Goal: Task Accomplishment & Management: Manage account settings

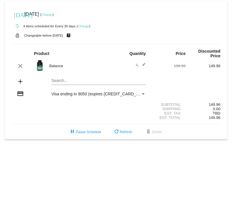
click at [53, 16] on link "Change" at bounding box center [46, 14] width 11 height 3
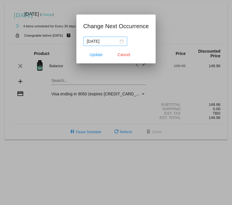
drag, startPoint x: 97, startPoint y: 55, endPoint x: 109, endPoint y: 40, distance: 18.6
click at [109, 41] on app-change-next-occurrence-dialog "Change Next Occurrence [DATE] Update Cancel" at bounding box center [116, 42] width 66 height 42
drag, startPoint x: 109, startPoint y: 40, endPoint x: 84, endPoint y: 40, distance: 25.0
click at [84, 40] on nz-date-picker "[DATE]" at bounding box center [105, 41] width 44 height 9
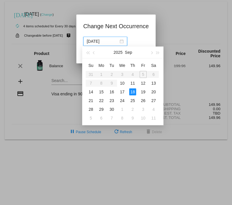
click at [117, 39] on div "[DATE]" at bounding box center [105, 41] width 37 height 6
click at [152, 53] on button "button" at bounding box center [151, 52] width 6 height 12
click at [94, 53] on span "button" at bounding box center [94, 52] width 3 height 3
click at [125, 93] on div "15" at bounding box center [122, 91] width 7 height 7
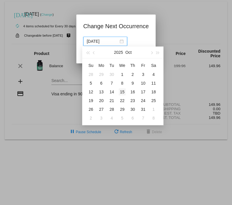
type input "[DATE]"
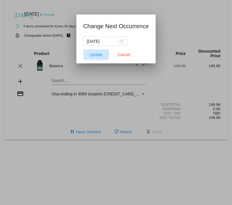
click at [97, 55] on span "Update" at bounding box center [95, 54] width 13 height 5
